Goal: Task Accomplishment & Management: Manage account settings

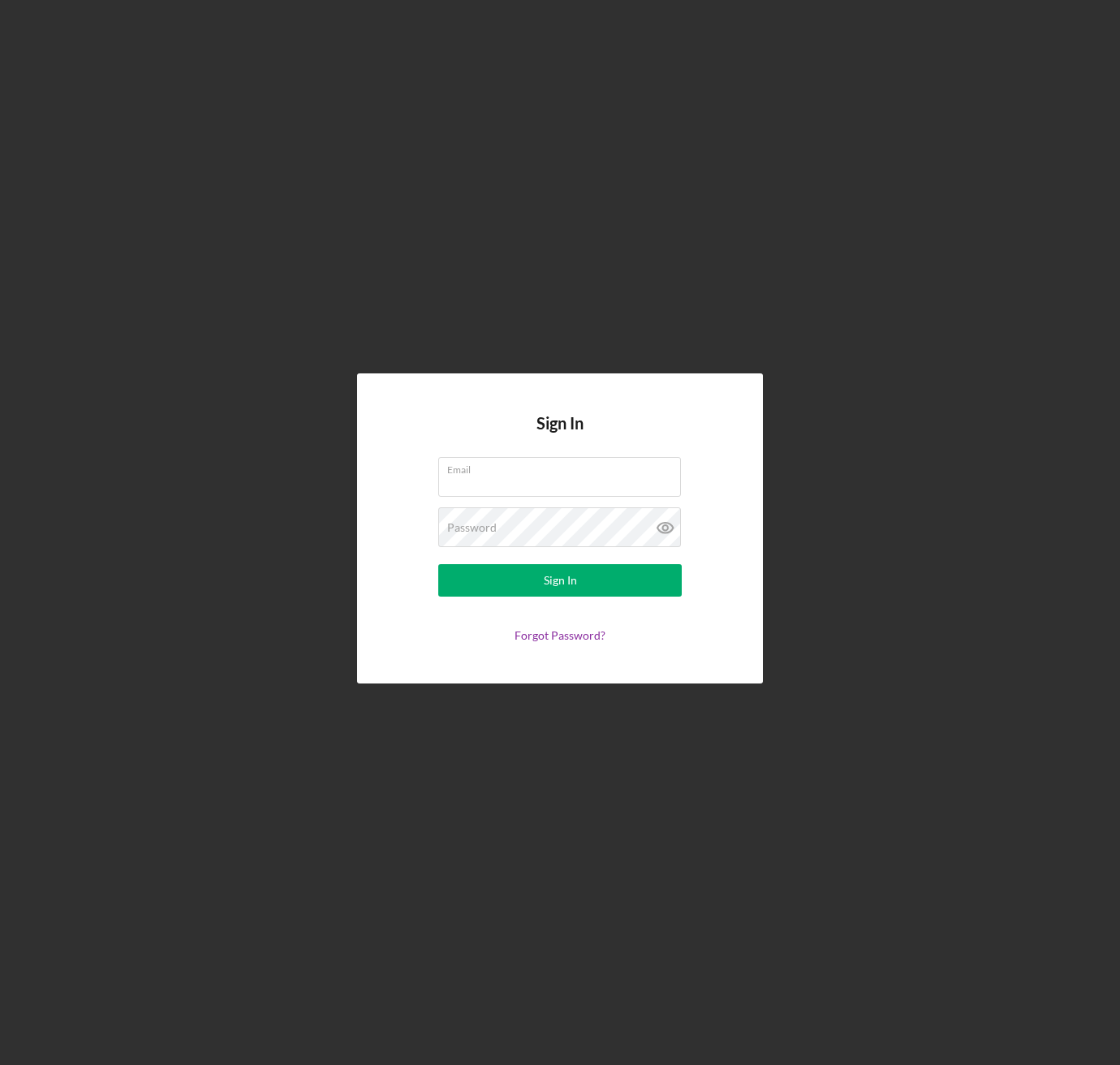
type input "[EMAIL_ADDRESS][PERSON_NAME][DOMAIN_NAME]"
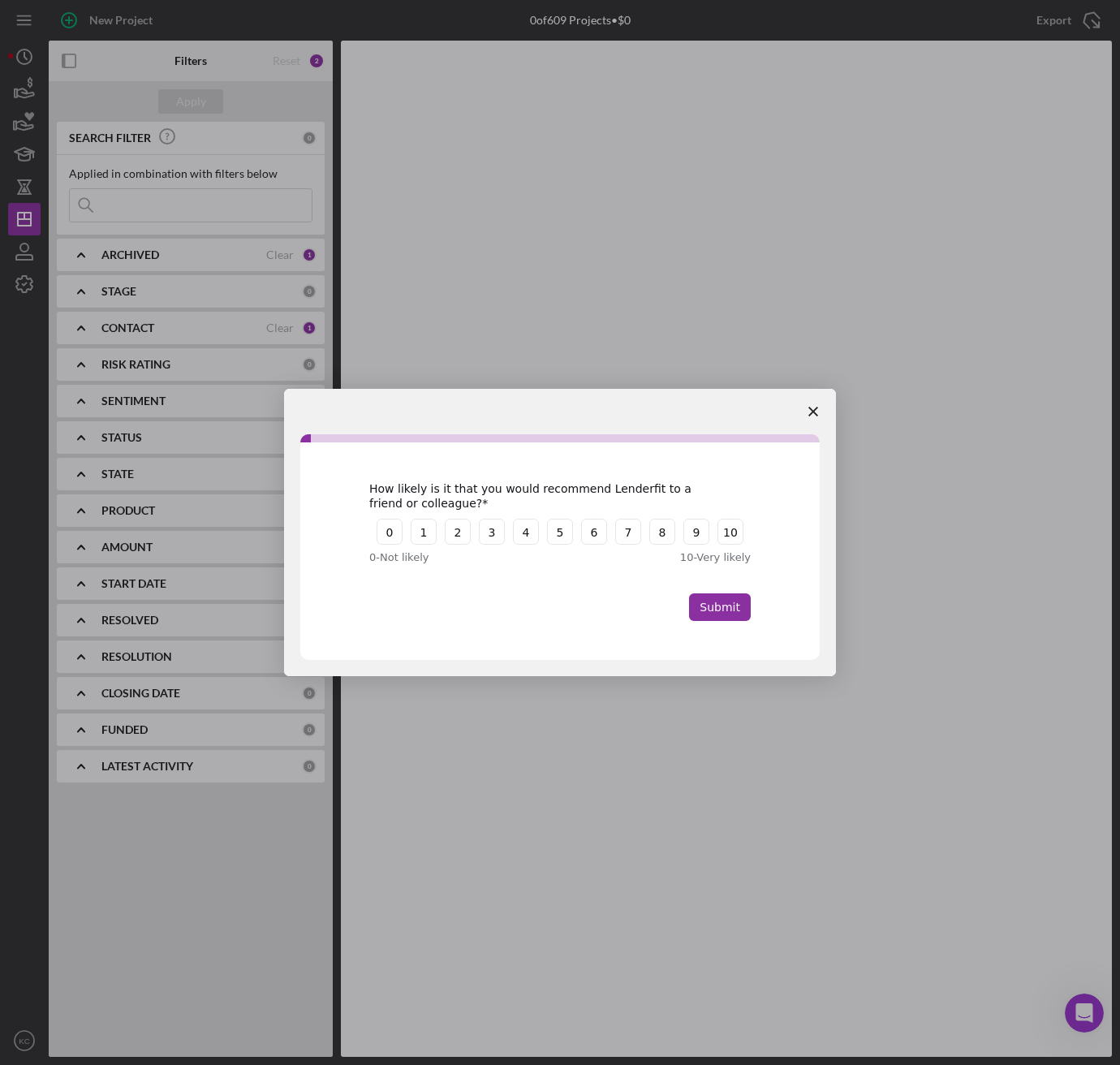
click at [814, 413] on polygon "Close survey" at bounding box center [812, 411] width 9 height 9
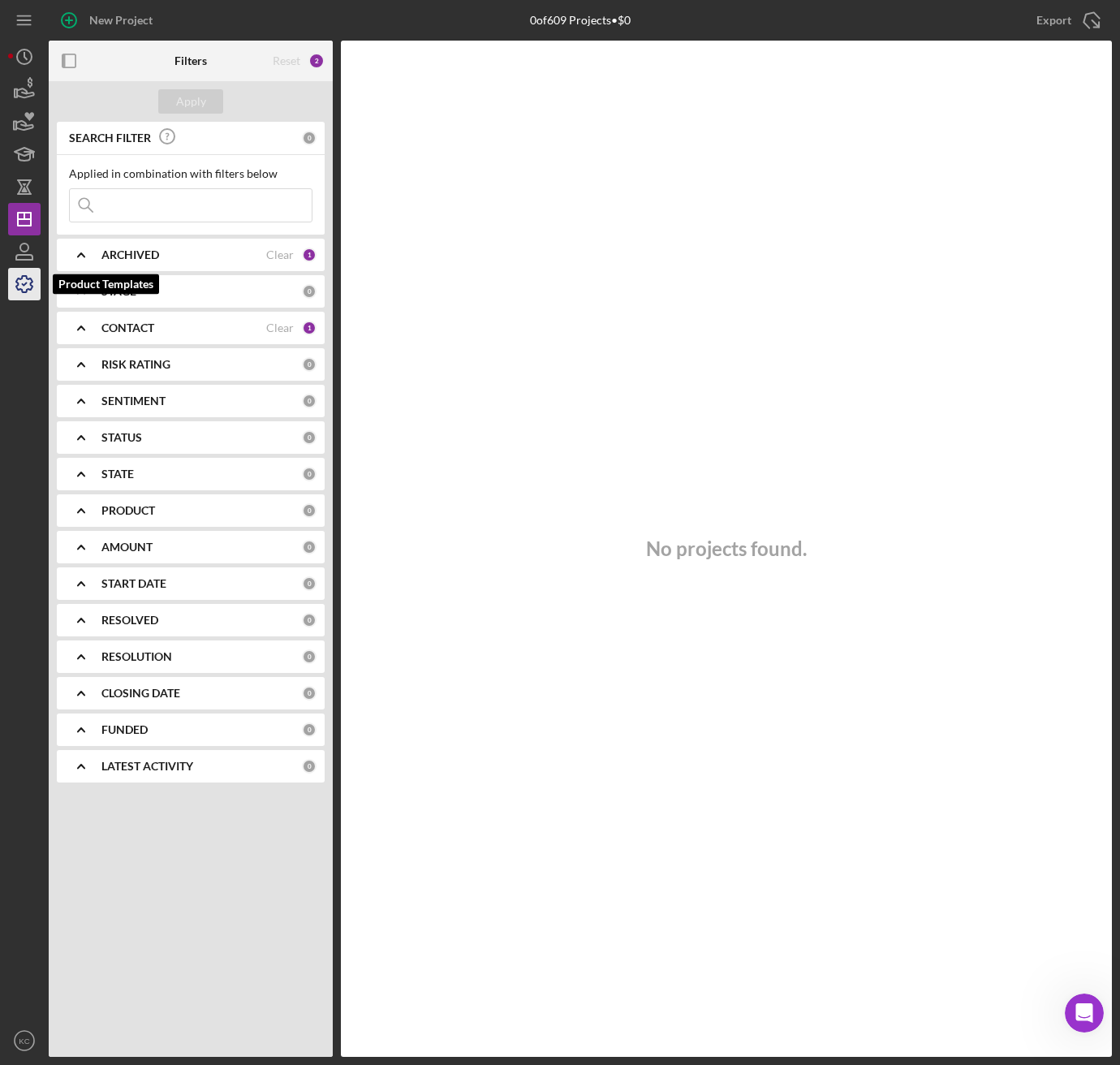
click at [22, 280] on icon "button" at bounding box center [25, 284] width 41 height 41
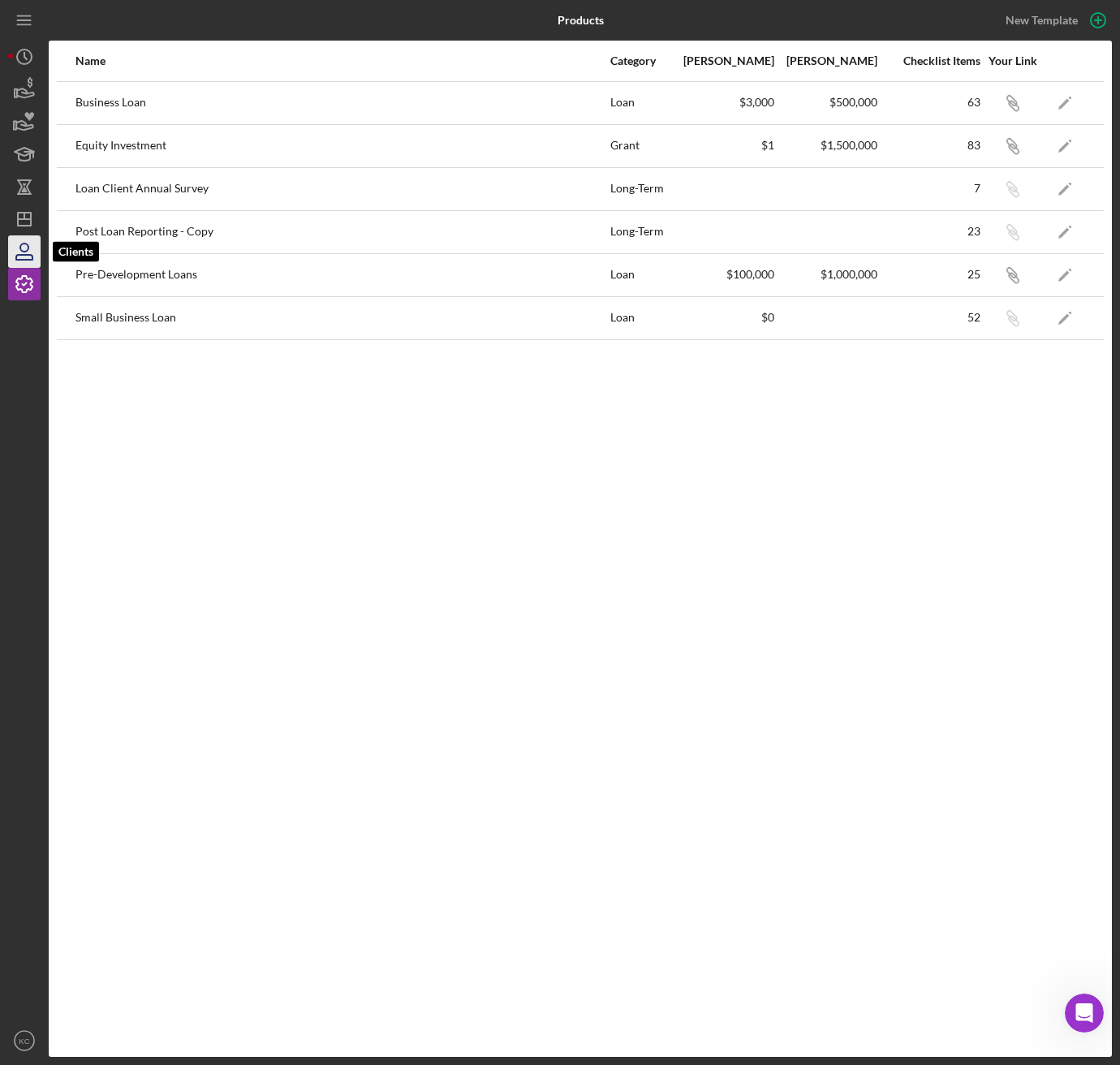
click at [25, 255] on icon "button" at bounding box center [24, 258] width 16 height 5
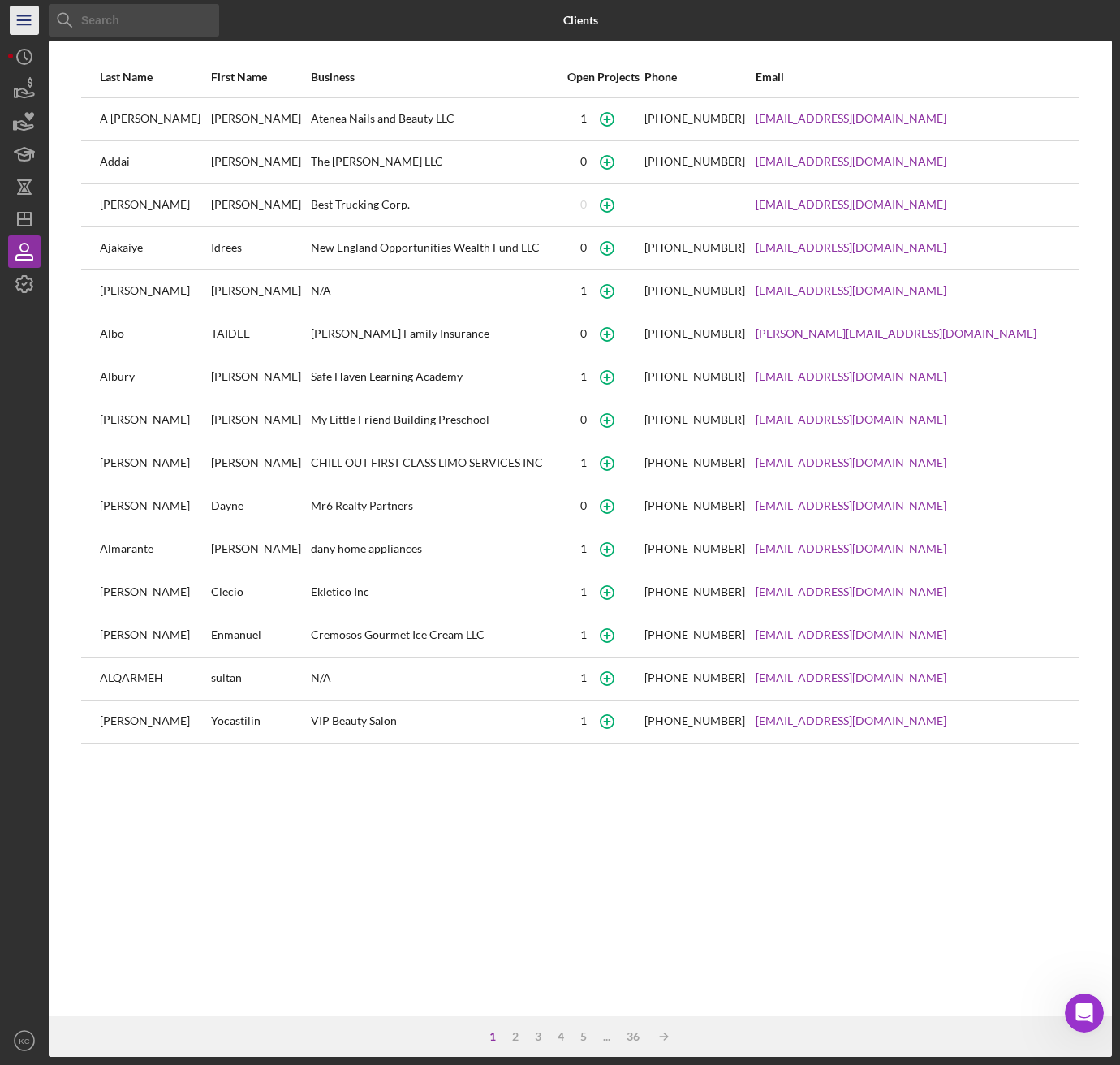
click at [20, 12] on icon "Icon/Menu" at bounding box center [25, 20] width 37 height 37
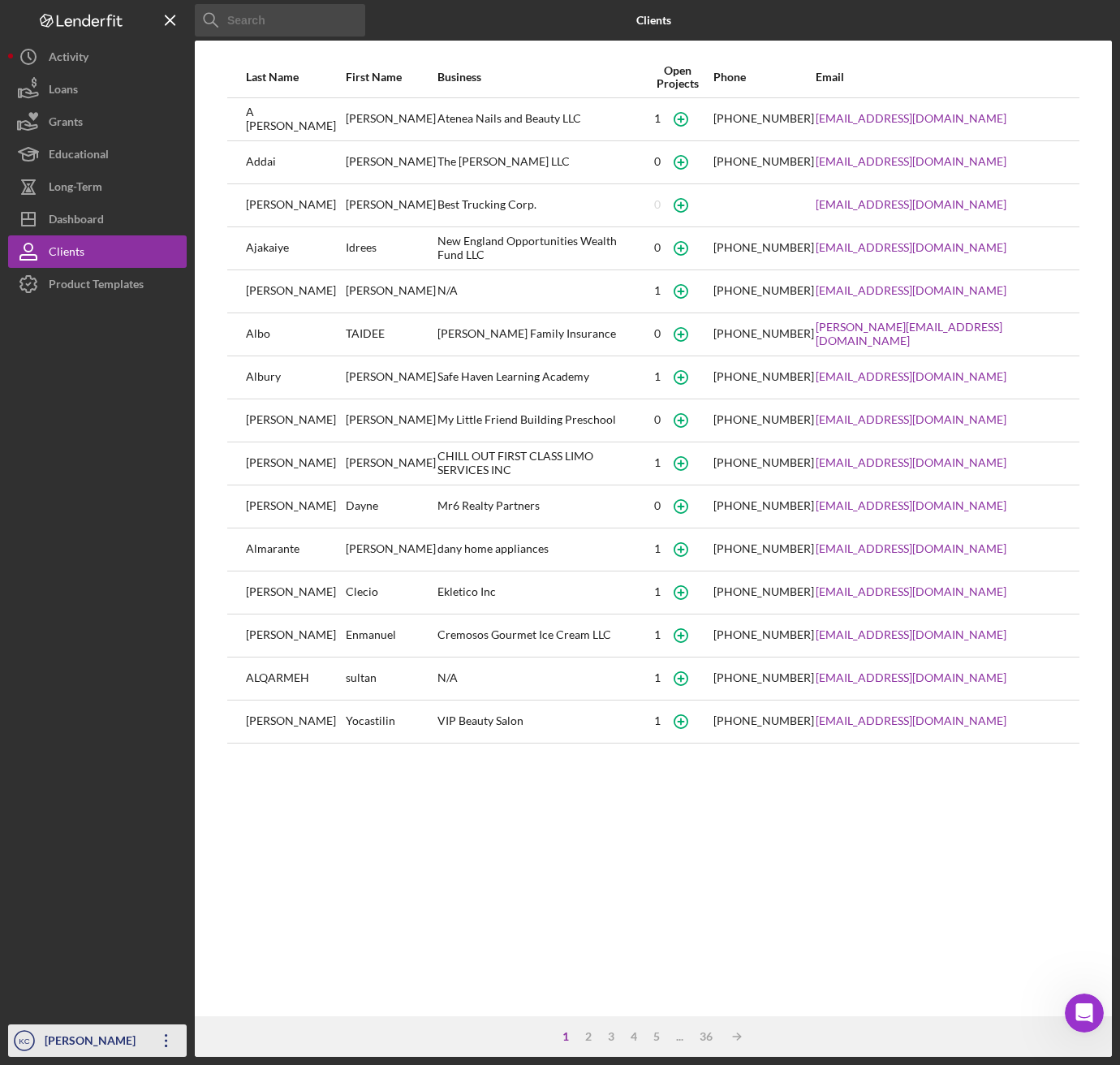
click at [92, 1034] on div "[PERSON_NAME]" at bounding box center [93, 1042] width 105 height 37
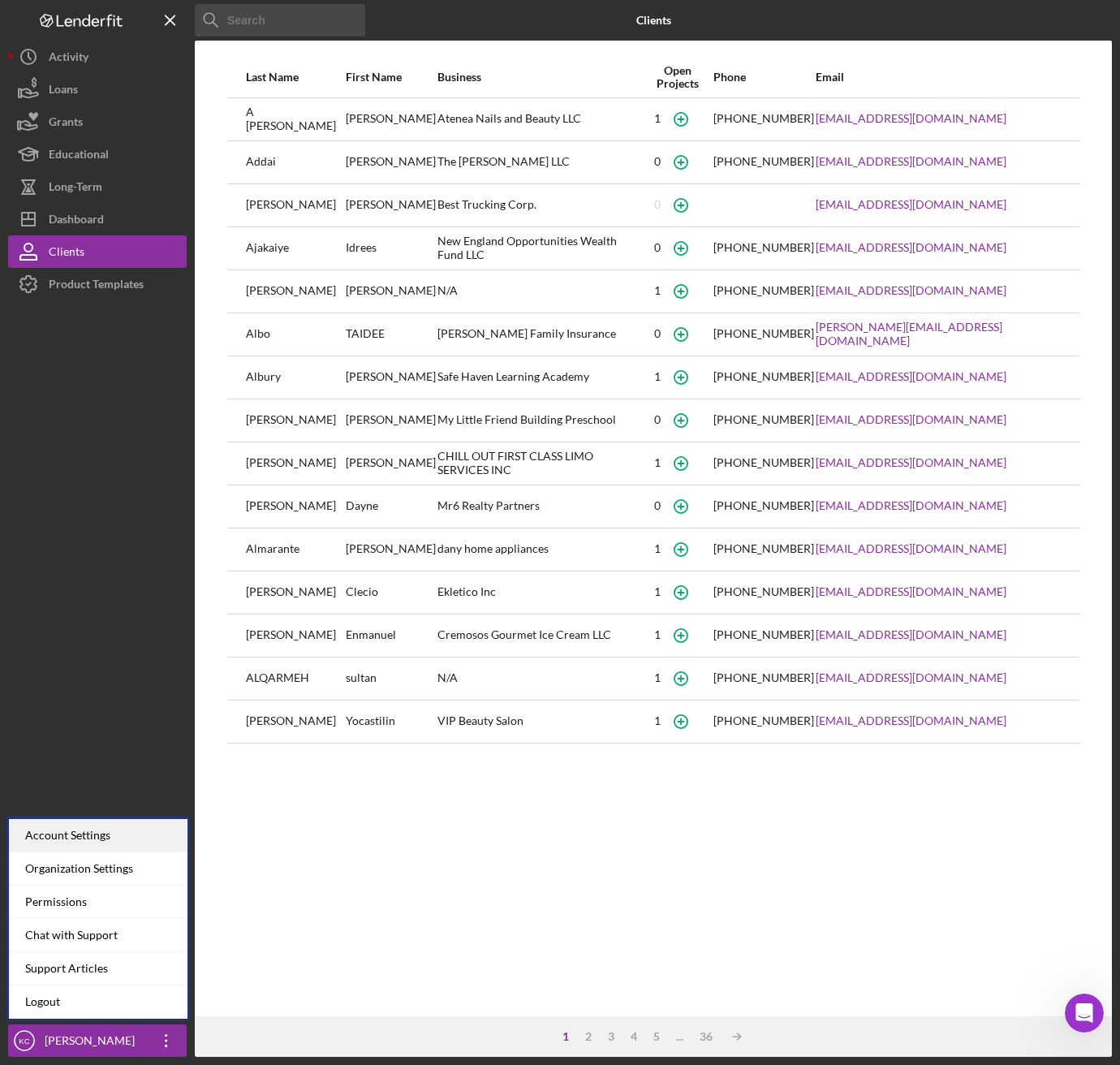
click at [93, 831] on div "Account Settings" at bounding box center [99, 836] width 178 height 33
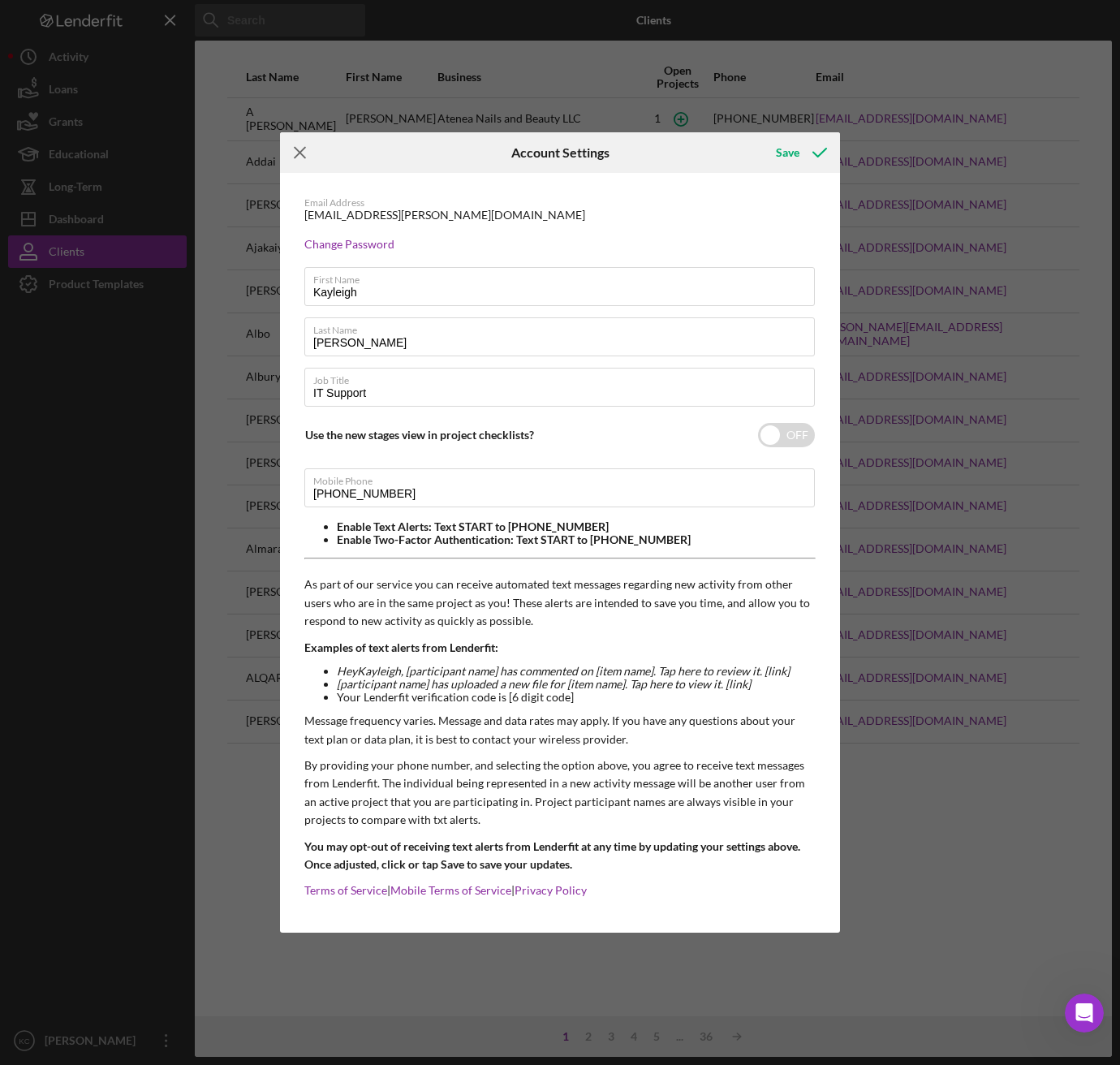
click at [300, 161] on icon "Icon/Menu Close" at bounding box center [300, 153] width 41 height 41
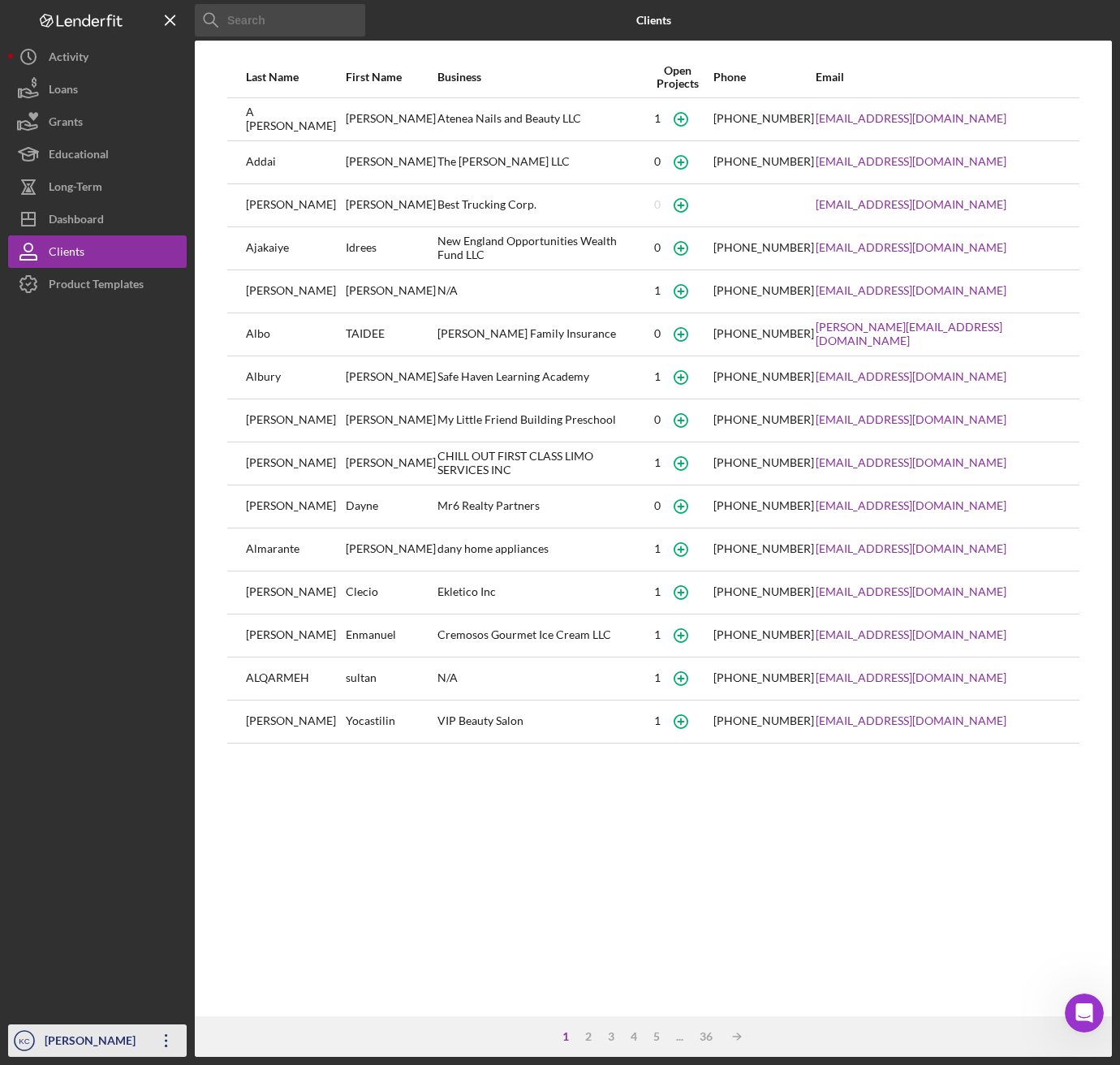
click at [75, 1036] on div "[PERSON_NAME]" at bounding box center [93, 1042] width 105 height 37
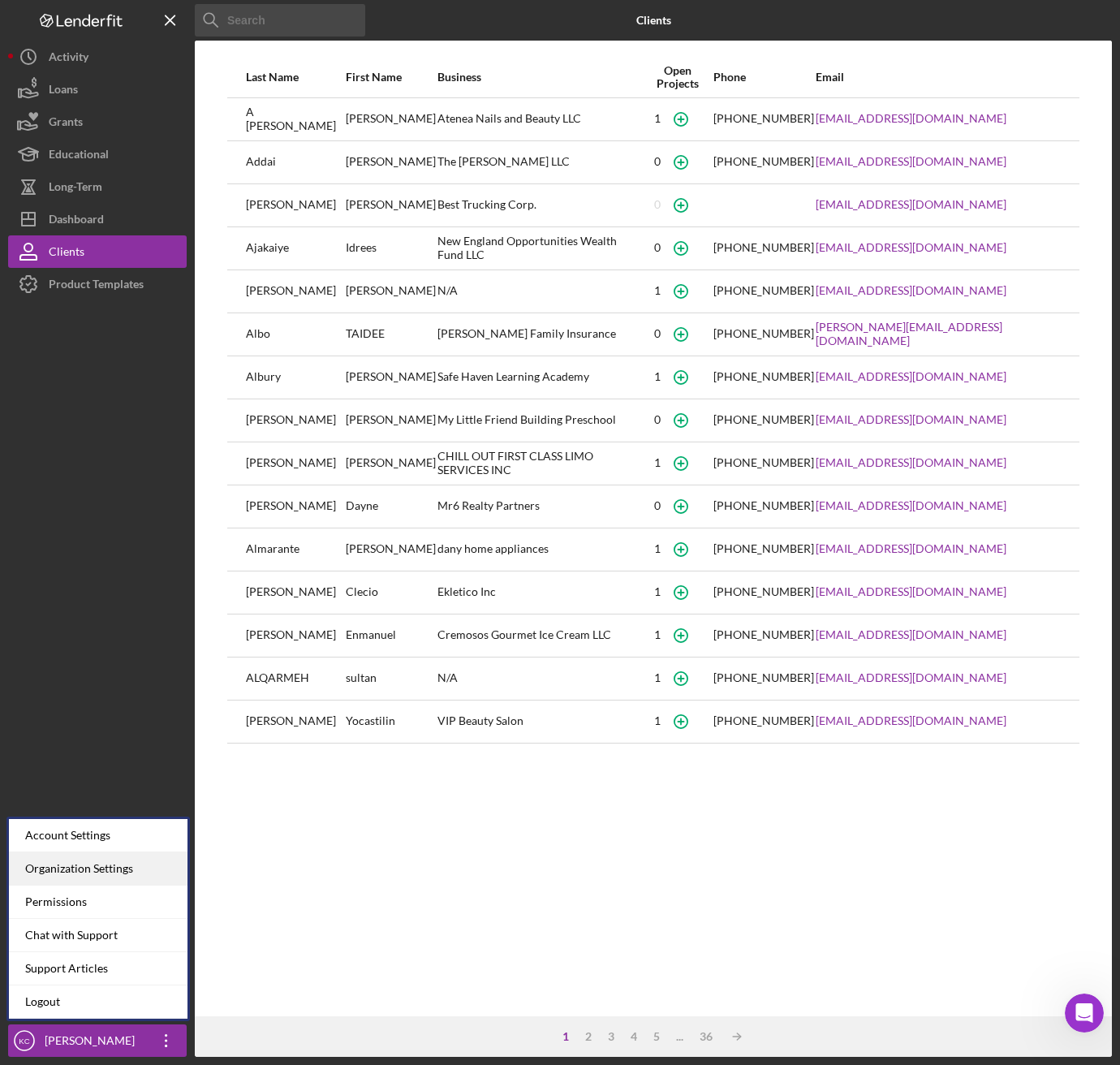
click at [81, 864] on div "Organization Settings" at bounding box center [99, 869] width 178 height 33
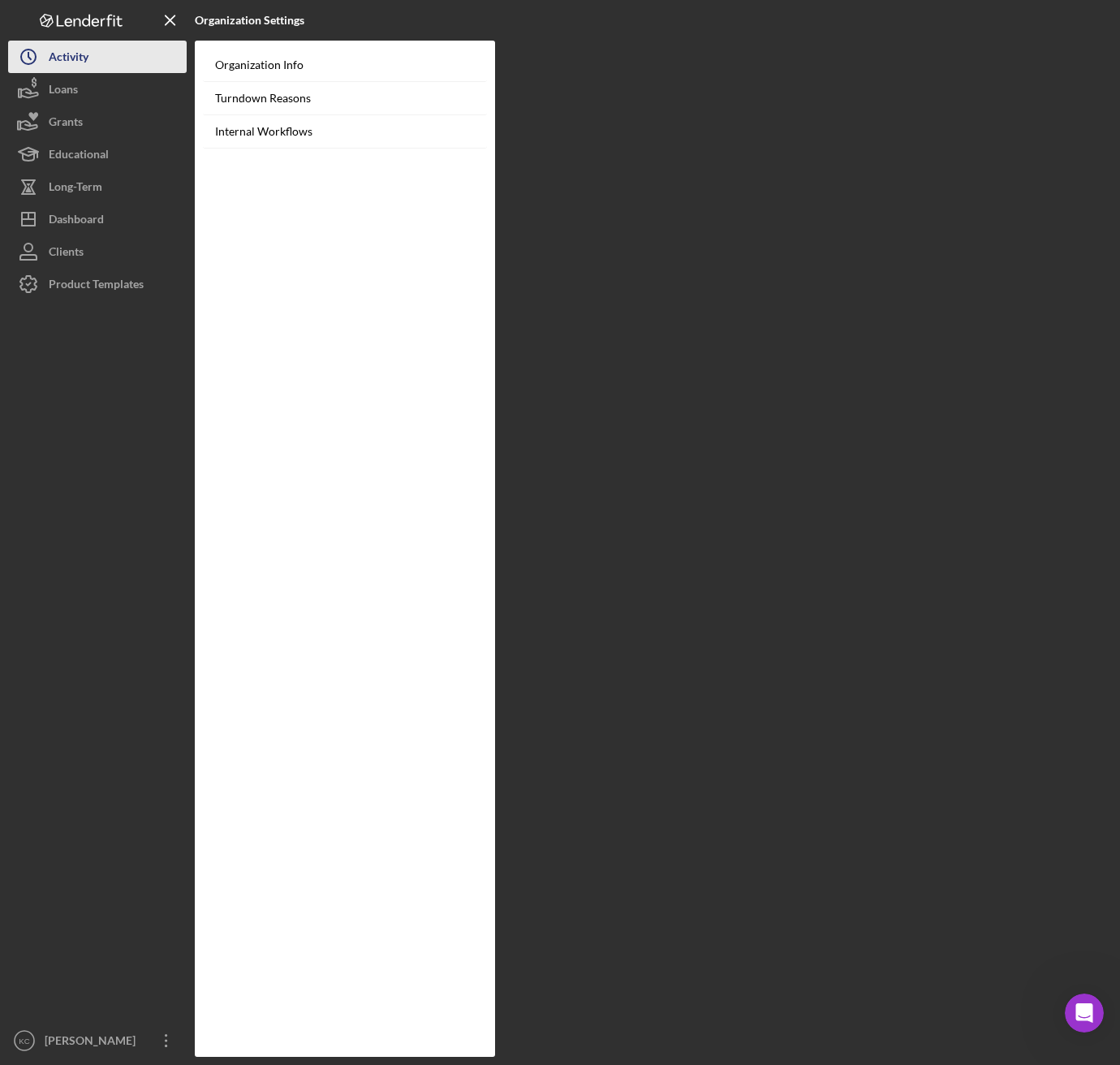
click at [84, 59] on div "Activity" at bounding box center [68, 59] width 40 height 37
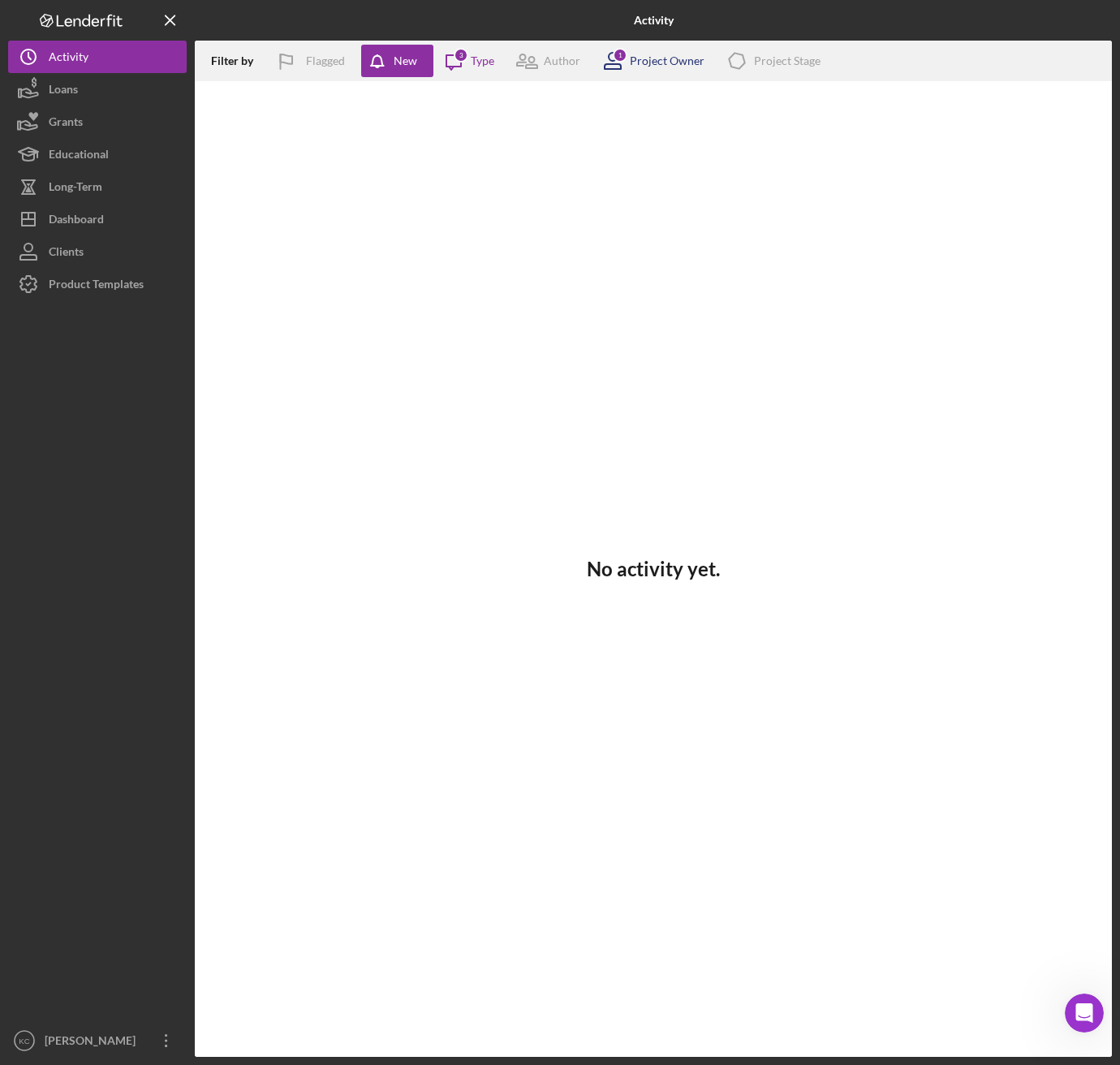
click at [648, 67] on div "1 Project Owner" at bounding box center [648, 61] width 112 height 41
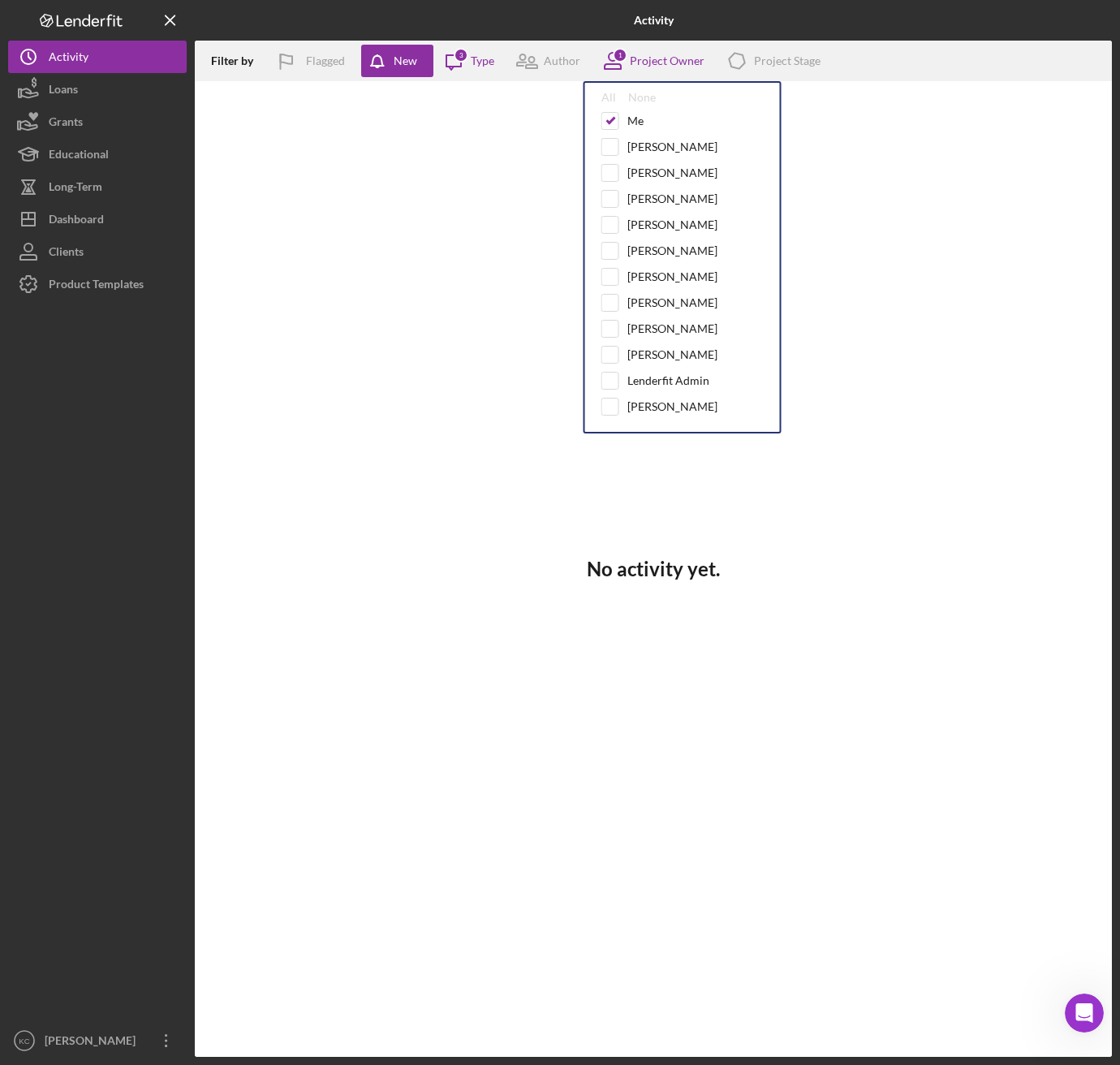
click at [506, 306] on div "No activity yet." at bounding box center [653, 569] width 917 height 976
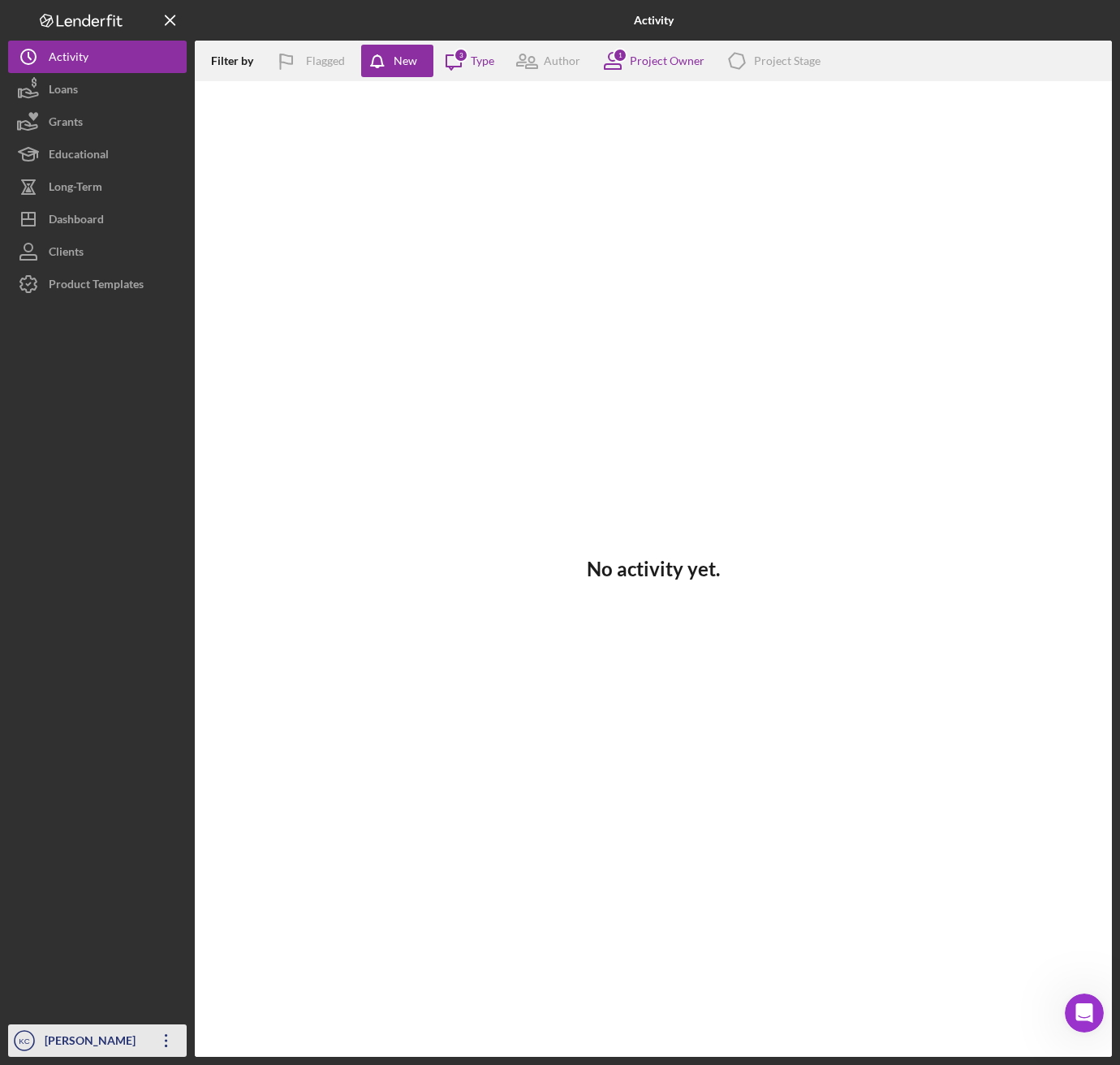
click at [65, 1035] on div "[PERSON_NAME]" at bounding box center [93, 1042] width 105 height 37
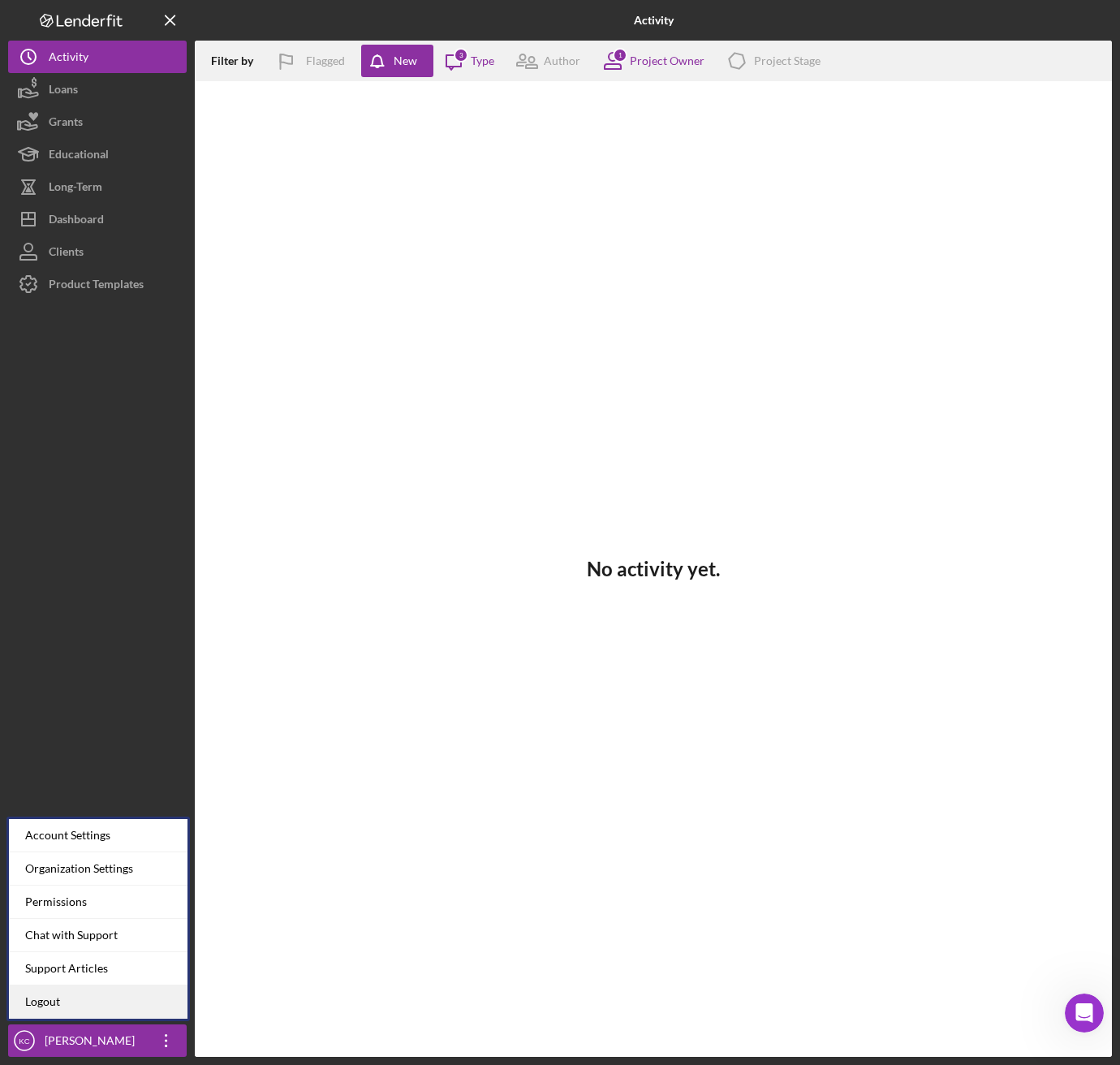
click at [59, 1004] on link "Logout" at bounding box center [99, 1001] width 178 height 33
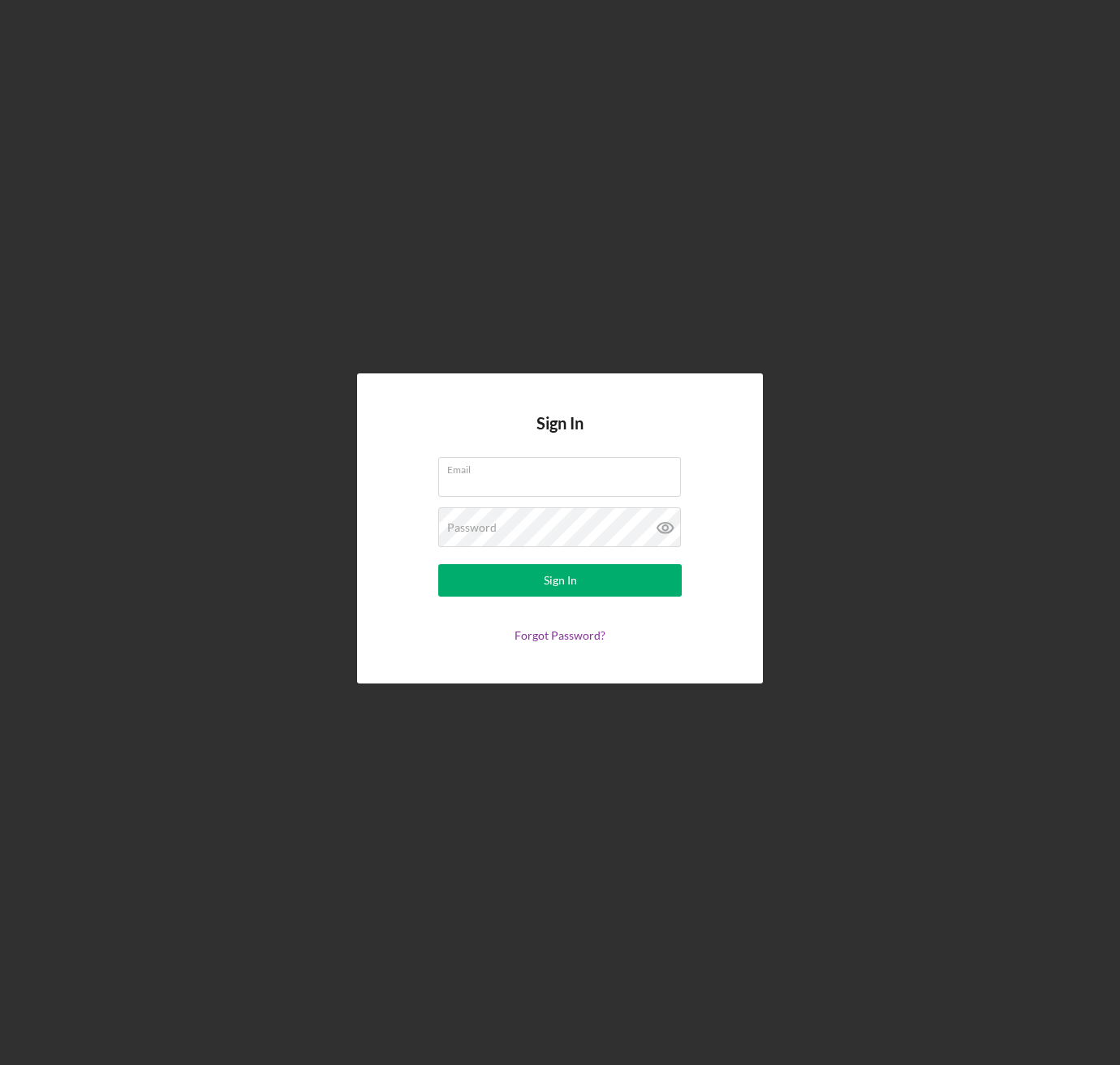
type input "[EMAIL_ADDRESS][PERSON_NAME][DOMAIN_NAME]"
